Goal: Task Accomplishment & Management: Complete application form

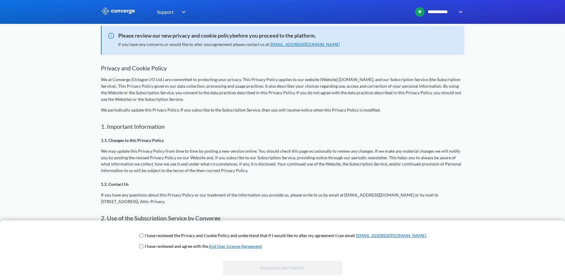
scroll to position [60, 0]
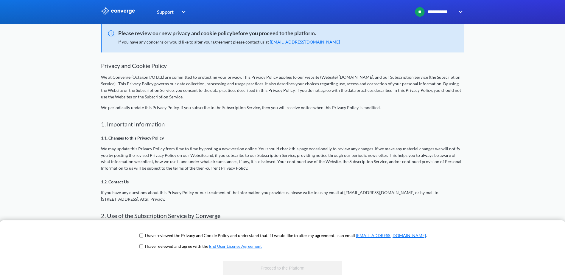
click at [143, 235] on input "checkbox" at bounding box center [141, 235] width 4 height 5
checkbox input "true"
click at [164, 245] on span "I have reviewed and agree with the End User License Agreement" at bounding box center [282, 248] width 288 height 11
click at [143, 247] on input "checkbox" at bounding box center [141, 245] width 4 height 5
checkbox input "true"
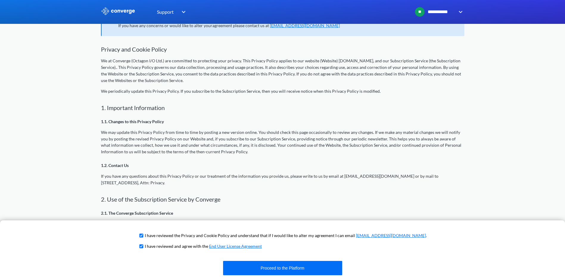
scroll to position [89, 0]
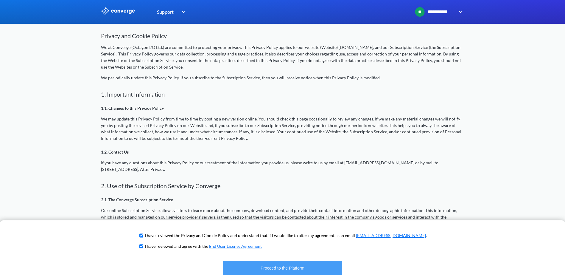
click at [293, 266] on button "Proceed to the Platform" at bounding box center [282, 267] width 119 height 14
